Goal: Task Accomplishment & Management: Use online tool/utility

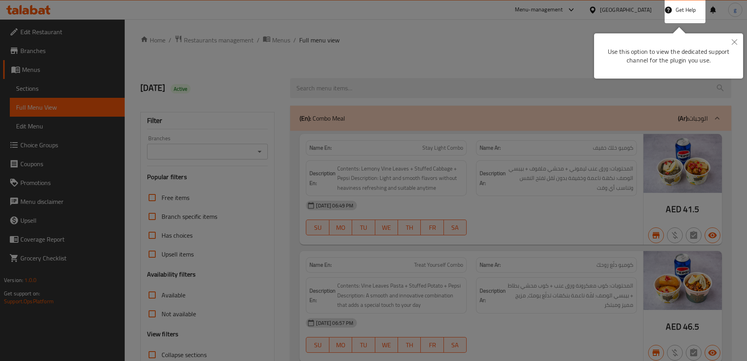
click at [732, 39] on button "Close" at bounding box center [734, 42] width 17 height 18
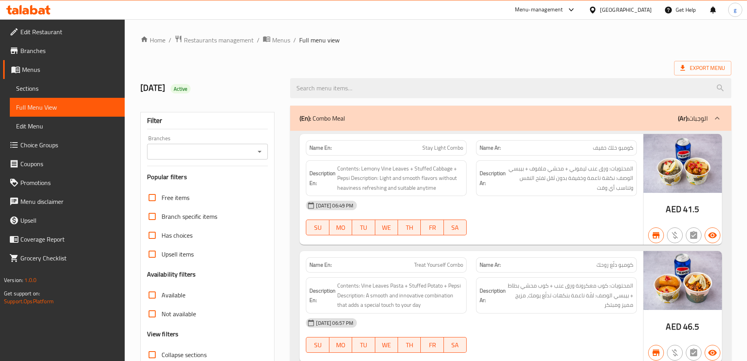
click at [599, 8] on div at bounding box center [594, 9] width 11 height 9
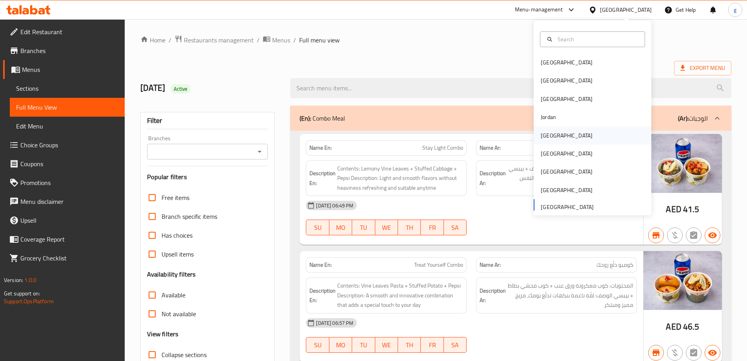
click at [554, 137] on div "[GEOGRAPHIC_DATA]" at bounding box center [567, 135] width 64 height 18
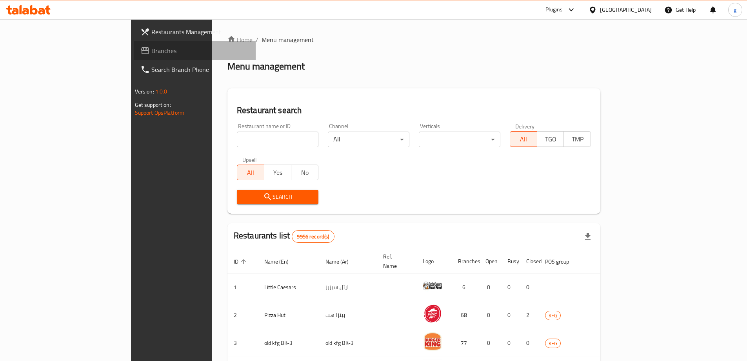
click at [151, 51] on span "Branches" at bounding box center [200, 50] width 98 height 9
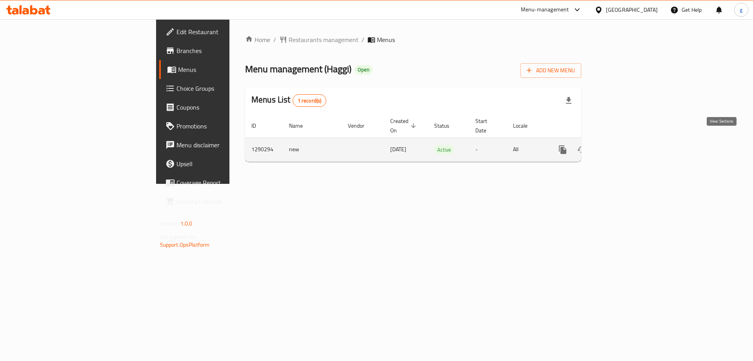
click at [623, 146] on icon "enhanced table" at bounding box center [619, 149] width 7 height 7
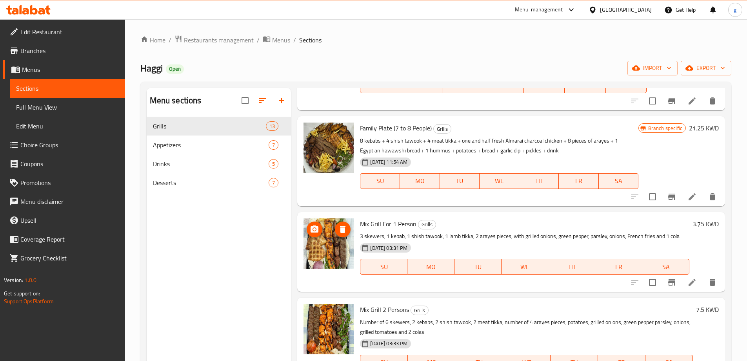
scroll to position [78, 0]
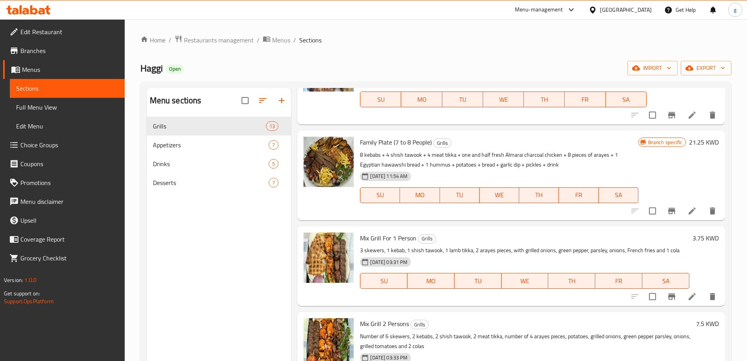
click at [69, 51] on span "Branches" at bounding box center [69, 50] width 98 height 9
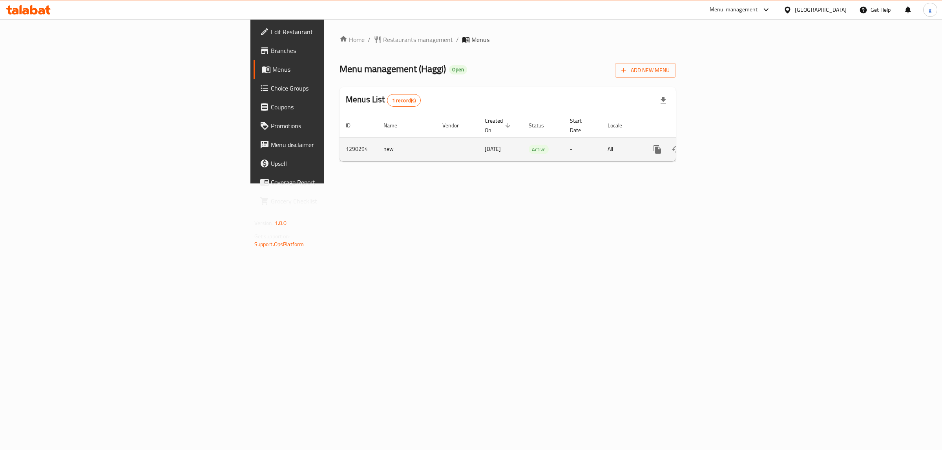
click at [718, 145] on icon "enhanced table" at bounding box center [713, 149] width 9 height 9
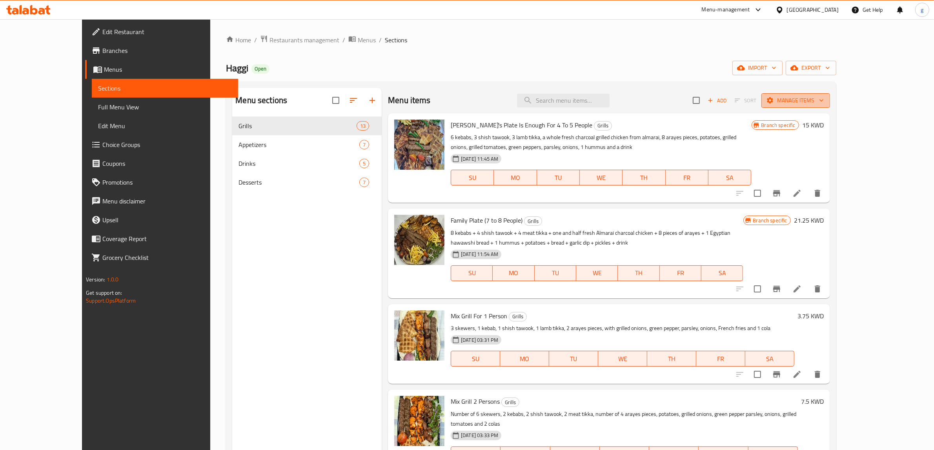
click at [824, 97] on span "Manage items" at bounding box center [796, 101] width 56 height 10
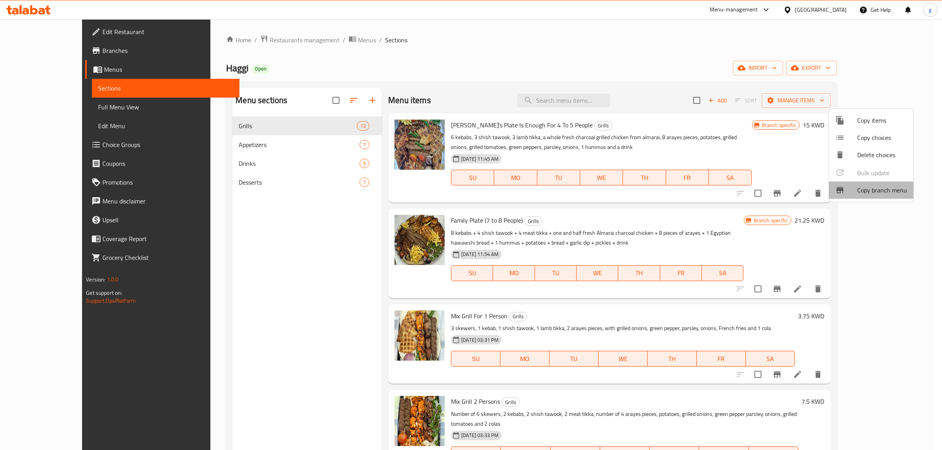
click at [864, 193] on span "Copy branch menu" at bounding box center [882, 190] width 50 height 9
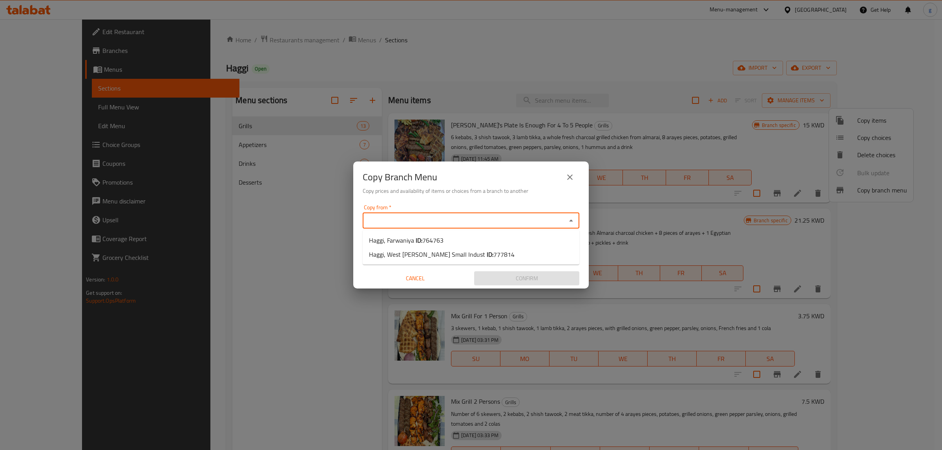
click at [426, 217] on input "Copy from   *" at bounding box center [464, 220] width 199 height 11
click at [517, 237] on li "Haggi, Farwaniya ID: 764763" at bounding box center [470, 240] width 217 height 14
type input "Haggi, Farwaniya"
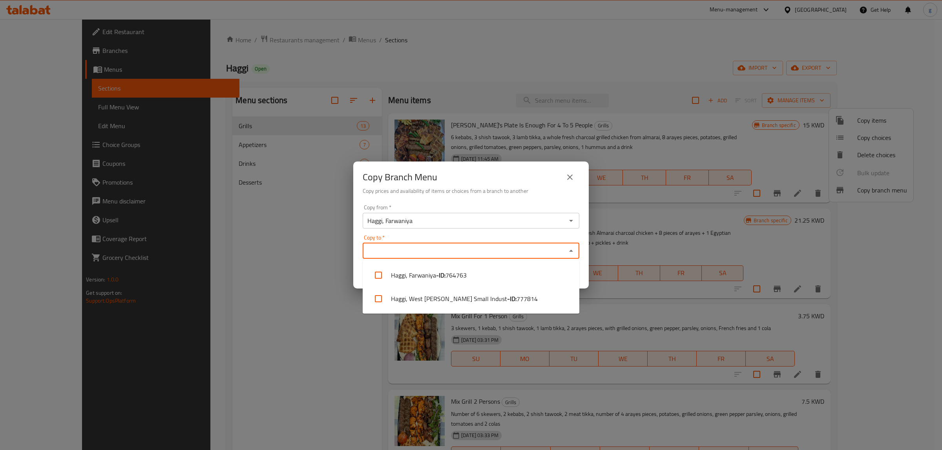
click at [484, 252] on input "Copy to   *" at bounding box center [464, 251] width 199 height 11
click at [465, 291] on li "Haggi, West Abu Fetera Small Indust - ID: 777814" at bounding box center [470, 299] width 217 height 24
checkbox input "true"
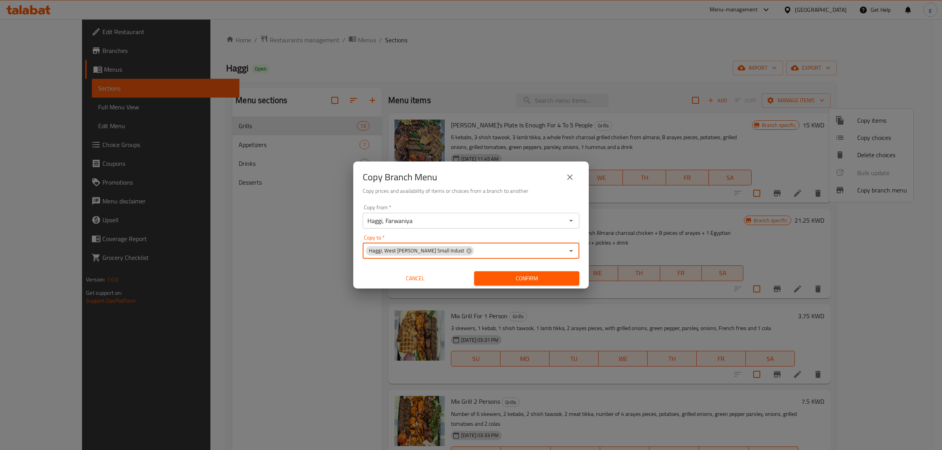
click at [443, 224] on input "Haggi, Farwaniya" at bounding box center [464, 220] width 199 height 11
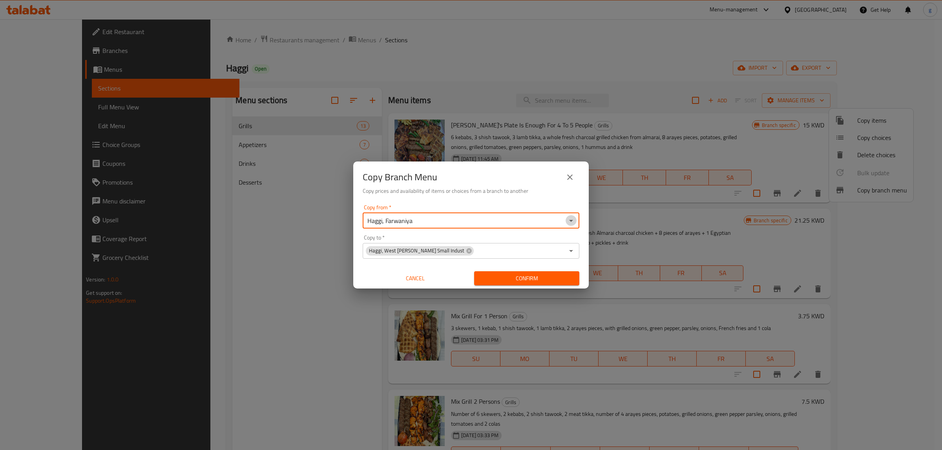
click at [574, 217] on icon "Open" at bounding box center [570, 220] width 9 height 9
click at [429, 240] on span "764763" at bounding box center [432, 241] width 21 height 12
drag, startPoint x: 578, startPoint y: 257, endPoint x: 574, endPoint y: 257, distance: 4.3
click at [575, 257] on div "Copy from   * Haggi, Farwaniya Copy from * Copy to   * Haggi, West Abu Fetera S…" at bounding box center [470, 245] width 235 height 87
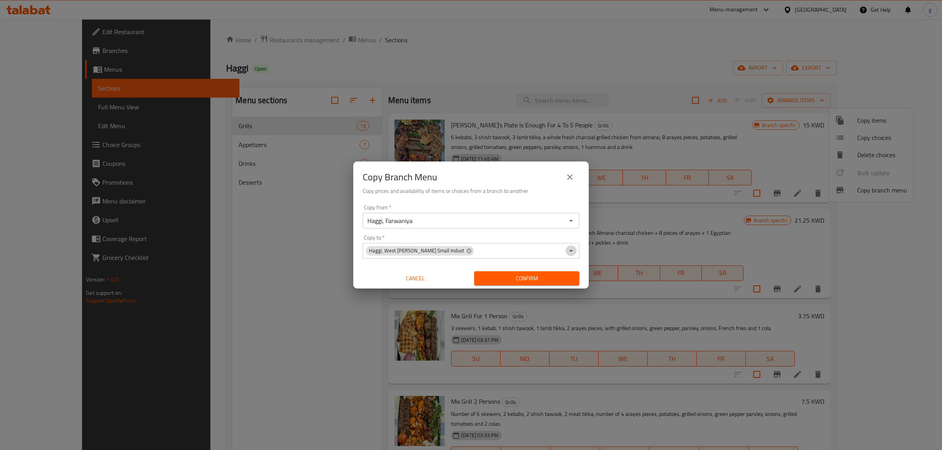
click at [572, 255] on icon "Open" at bounding box center [570, 250] width 9 height 9
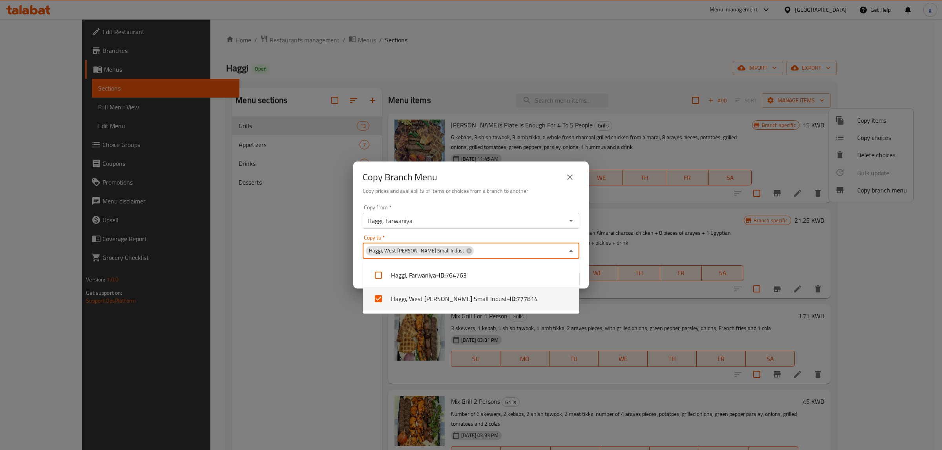
click at [523, 295] on li "Haggi, West Abu Fetera Small Indust - ID: 777814" at bounding box center [470, 299] width 217 height 24
click at [516, 297] on span "777814" at bounding box center [526, 298] width 21 height 9
checkbox input "true"
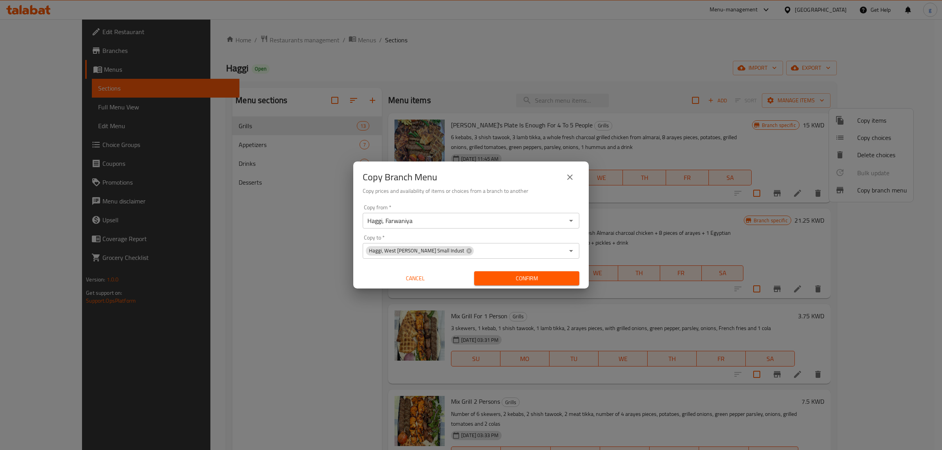
click at [261, 250] on div "Copy Branch Menu Copy prices and availability of items or choices from a branch…" at bounding box center [471, 225] width 942 height 450
click at [495, 278] on span "Confirm" at bounding box center [526, 279] width 93 height 10
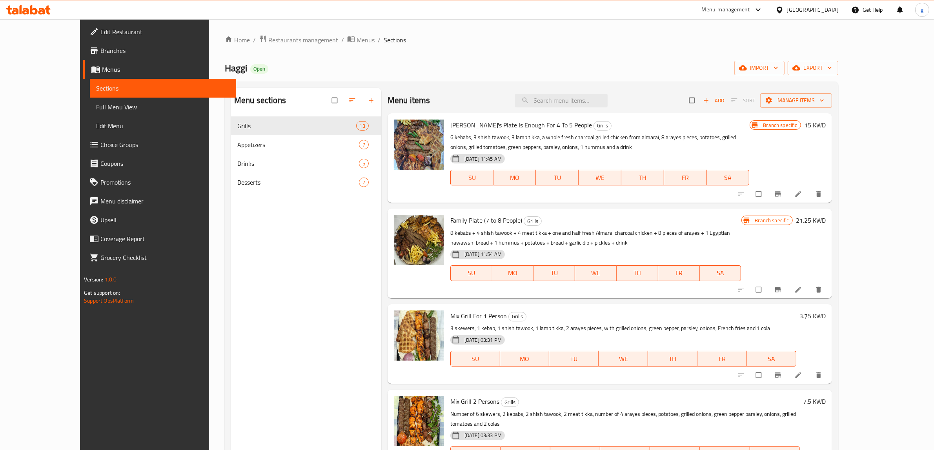
click at [100, 51] on span "Branches" at bounding box center [164, 50] width 129 height 9
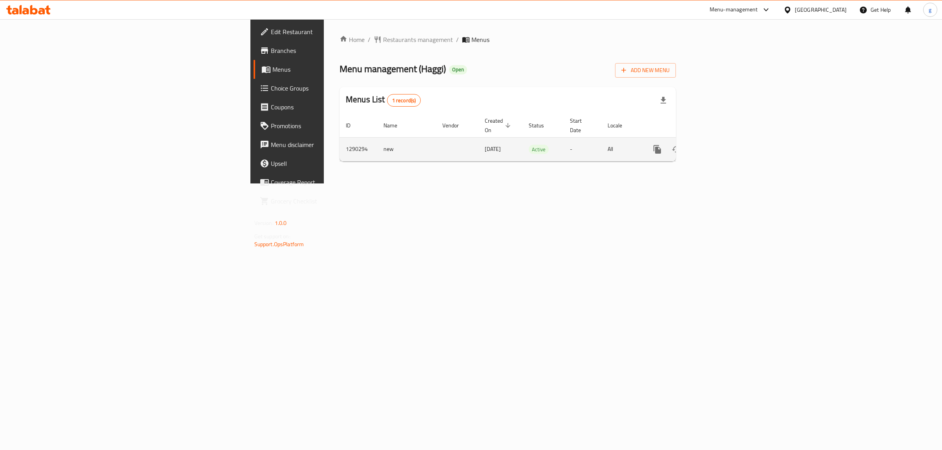
click at [718, 145] on icon "enhanced table" at bounding box center [713, 149] width 9 height 9
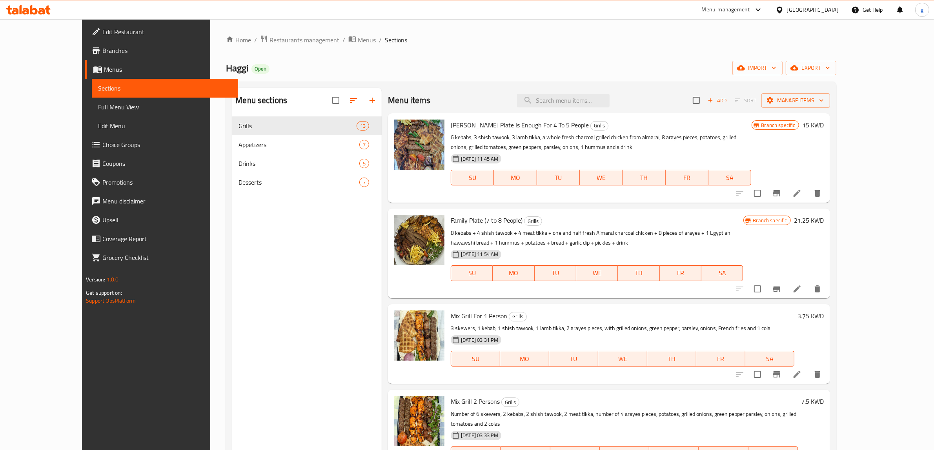
click at [98, 108] on span "Full Menu View" at bounding box center [165, 106] width 134 height 9
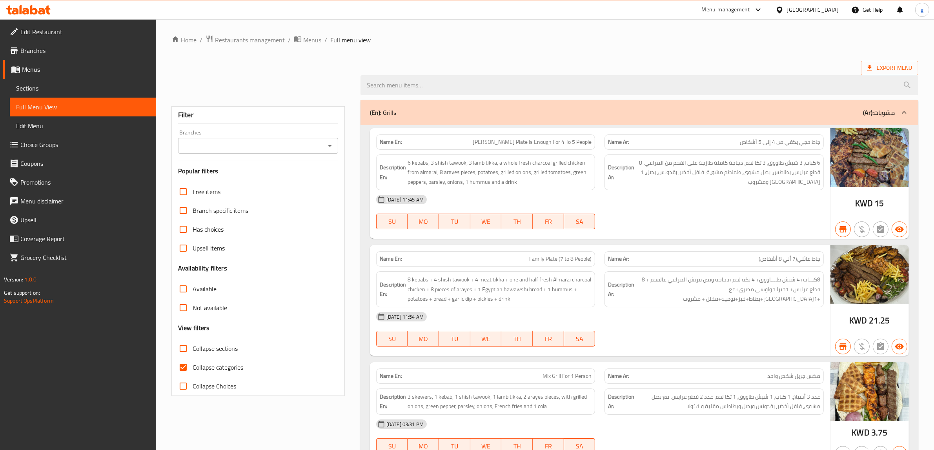
click at [193, 365] on span "Collapse categories" at bounding box center [218, 367] width 51 height 9
click at [193, 365] on input "Collapse categories" at bounding box center [183, 367] width 19 height 19
checkbox input "false"
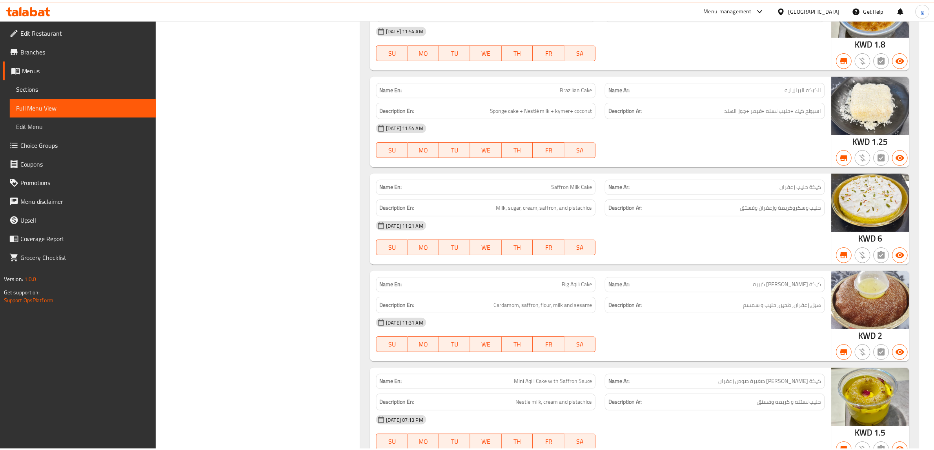
scroll to position [3127, 0]
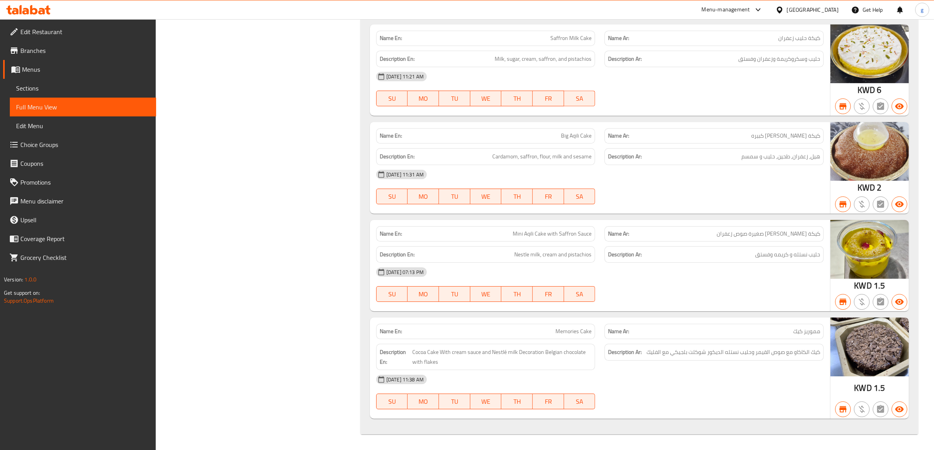
drag, startPoint x: 301, startPoint y: 91, endPoint x: 297, endPoint y: 95, distance: 5.3
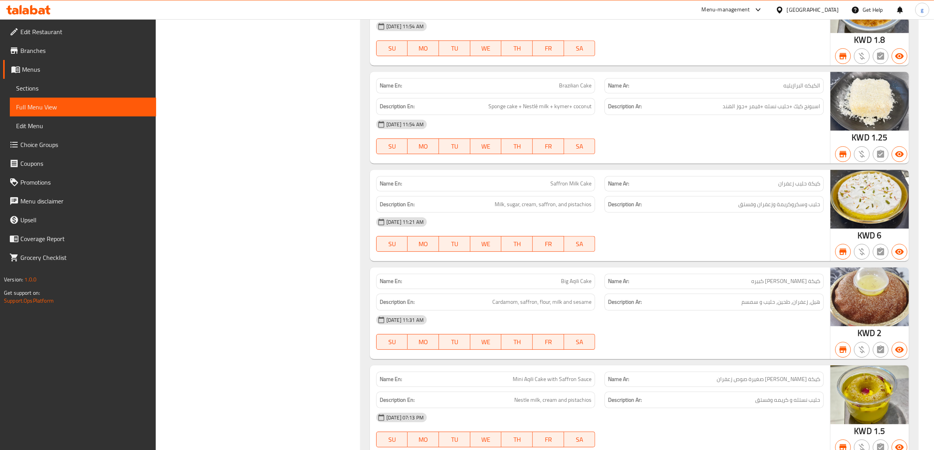
scroll to position [2980, 0]
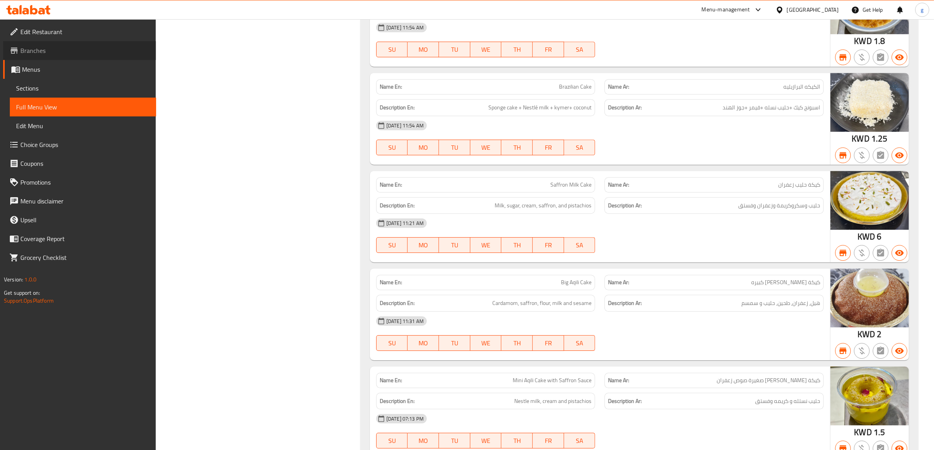
click at [32, 49] on span "Branches" at bounding box center [84, 50] width 129 height 9
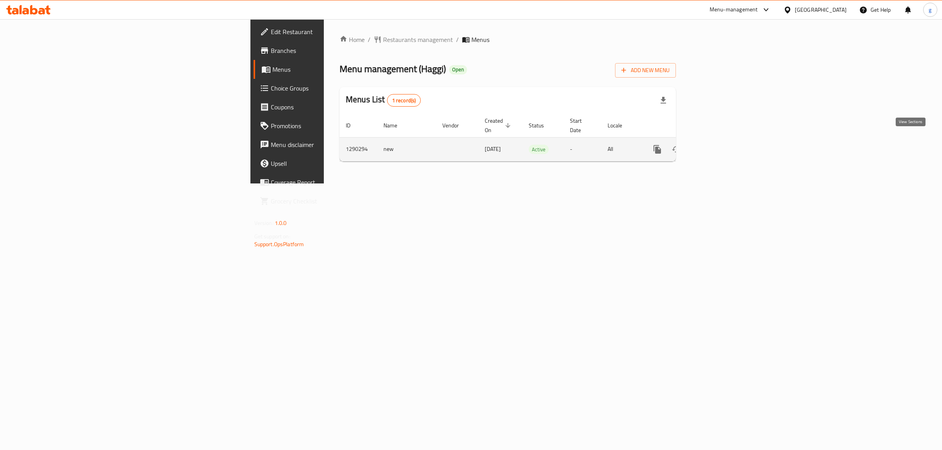
click at [718, 145] on icon "enhanced table" at bounding box center [713, 149] width 9 height 9
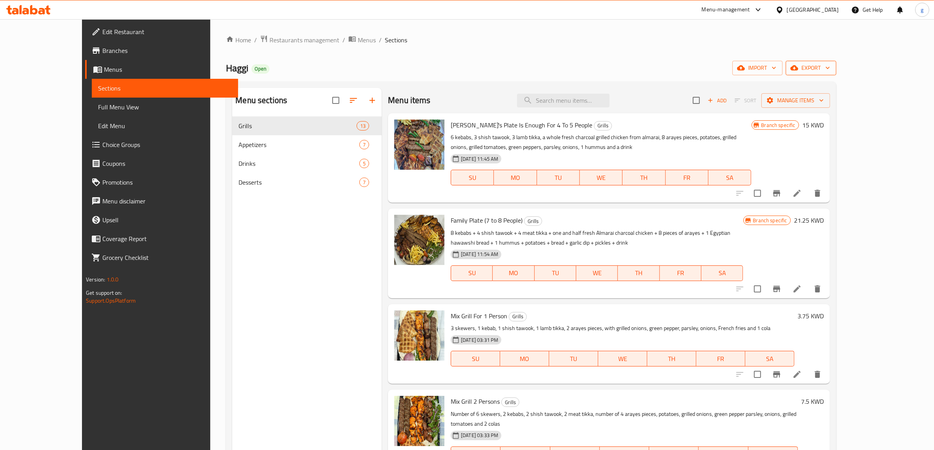
click at [798, 69] on icon "button" at bounding box center [794, 68] width 8 height 5
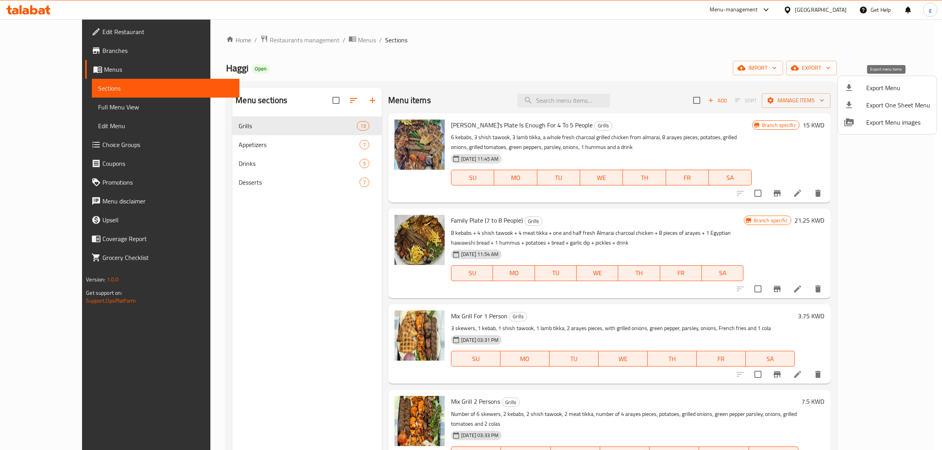
click at [865, 93] on li "Export Menu" at bounding box center [887, 87] width 98 height 17
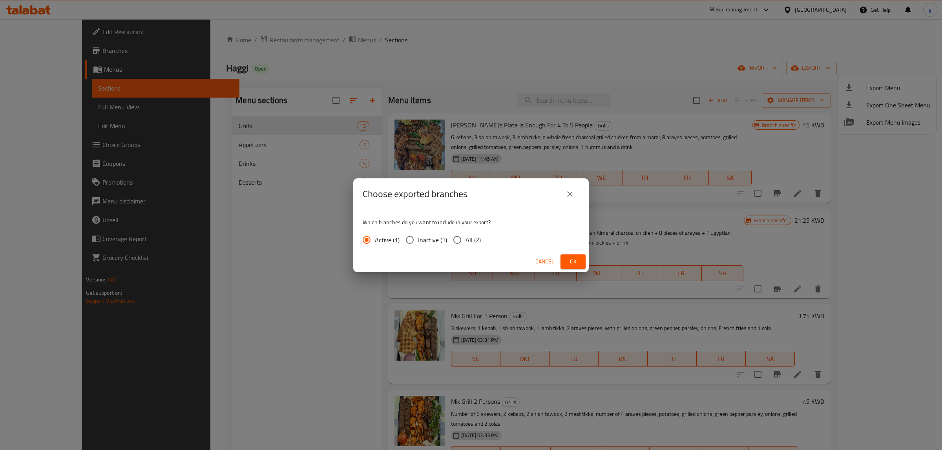
click at [464, 236] on input "All (2)" at bounding box center [457, 240] width 16 height 16
radio input "true"
click at [565, 257] on button "Ok" at bounding box center [572, 262] width 25 height 15
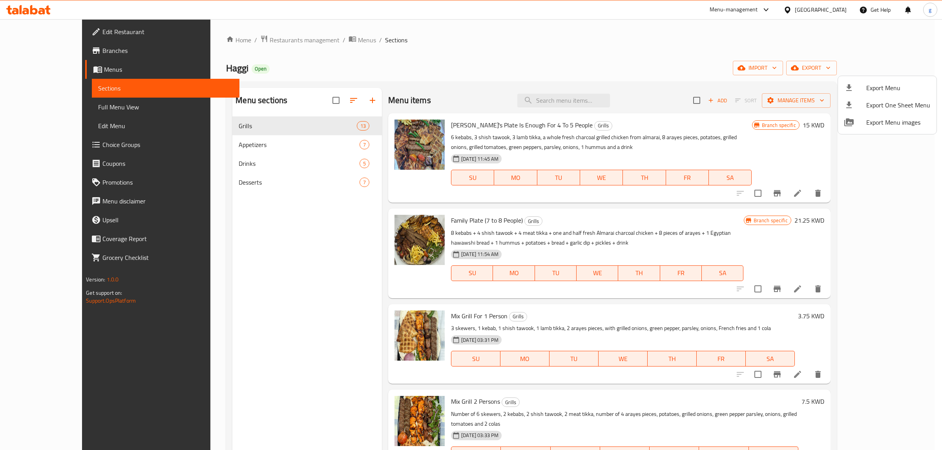
click at [53, 55] on div at bounding box center [471, 225] width 942 height 450
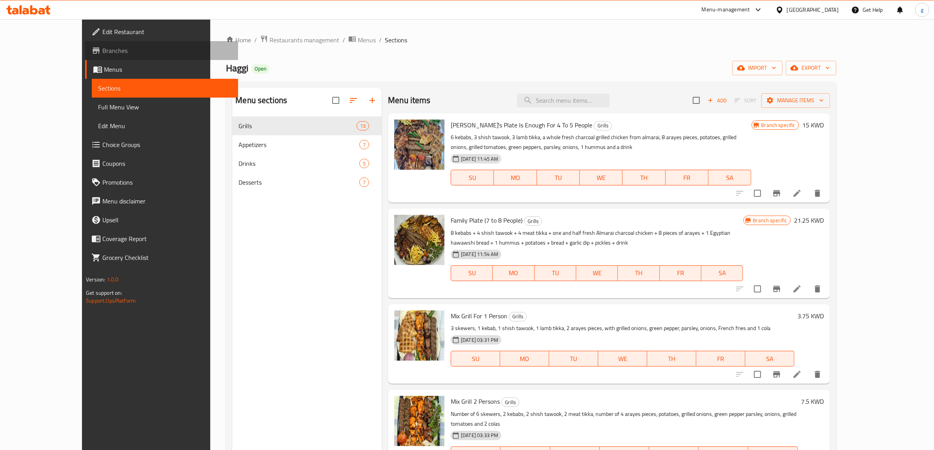
click at [102, 51] on span "Branches" at bounding box center [166, 50] width 129 height 9
